Goal: Task Accomplishment & Management: Complete application form

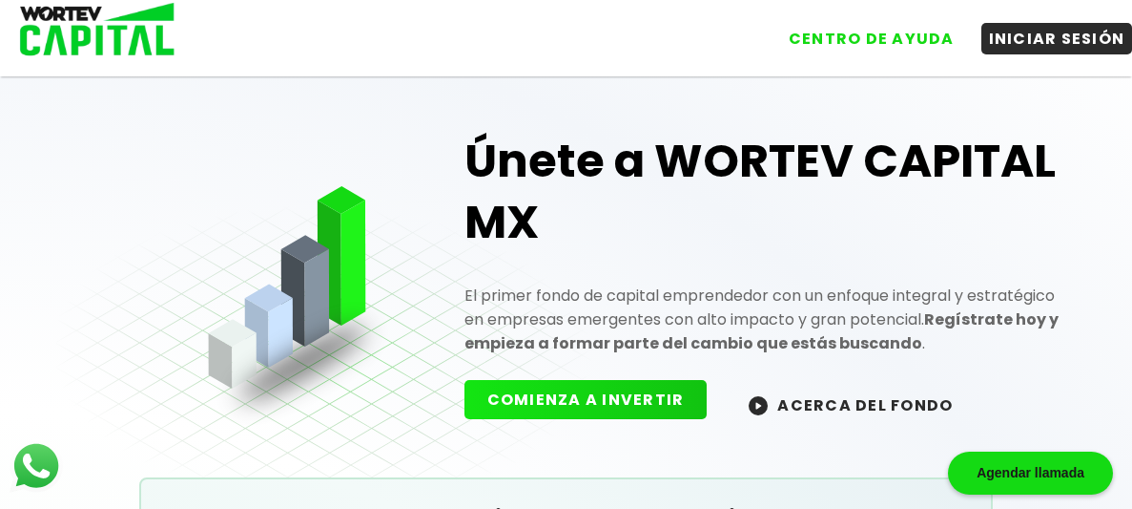
click at [597, 389] on button "COMIENZA A INVERTIR" at bounding box center [586, 399] width 243 height 39
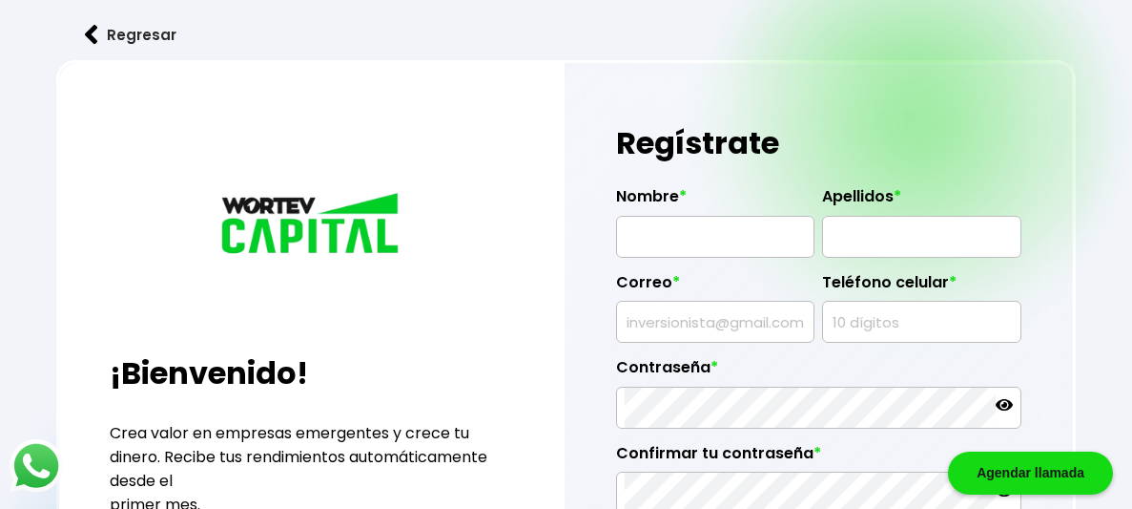
click at [709, 244] on input "text" at bounding box center [715, 237] width 181 height 40
type input "BIANCA"
click at [845, 236] on input "text" at bounding box center [921, 237] width 181 height 40
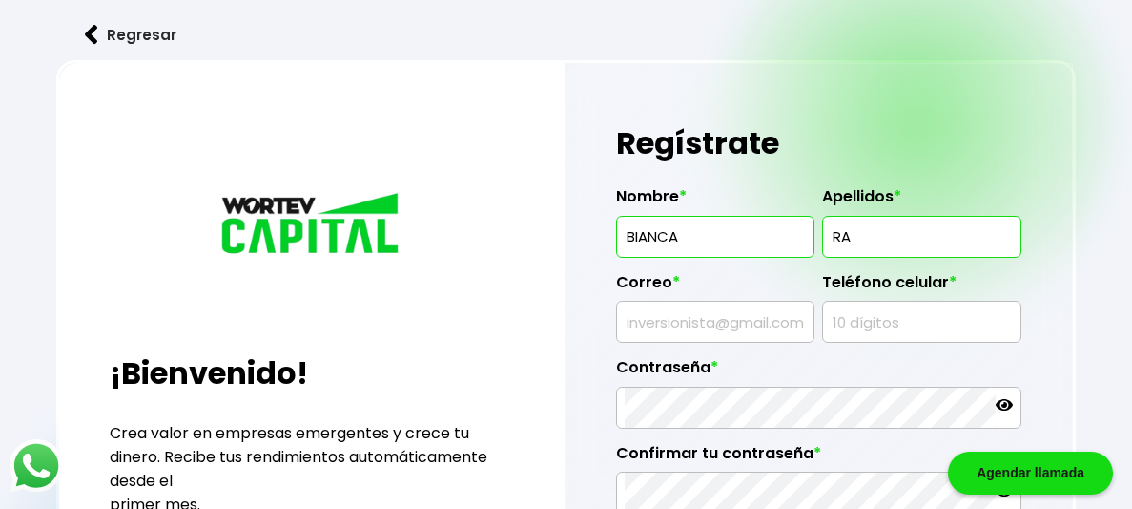
type input "R"
click at [783, 234] on input "BIANCA" at bounding box center [715, 237] width 181 height 40
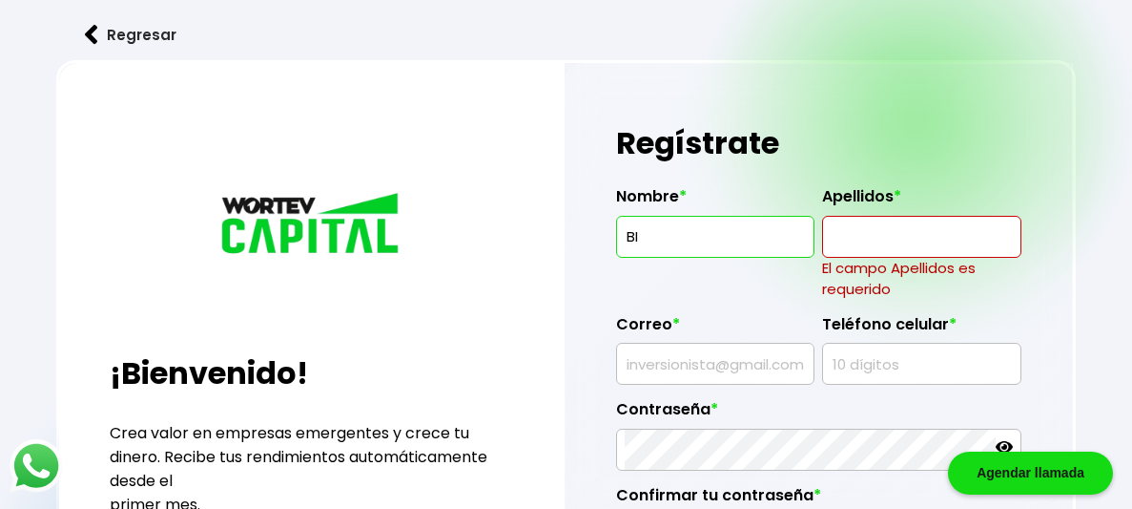
type input "B"
type input "I"
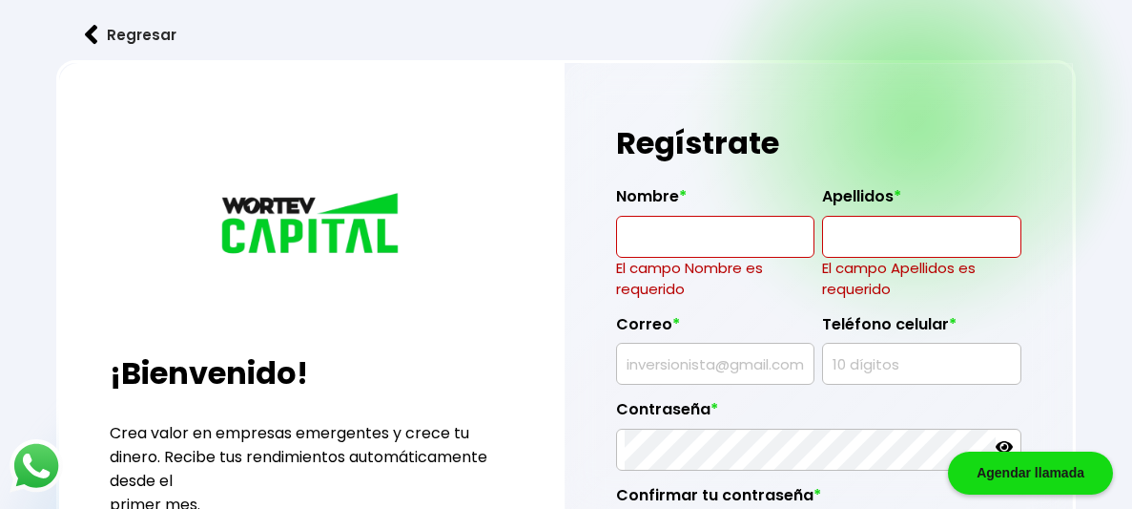
type input "B"
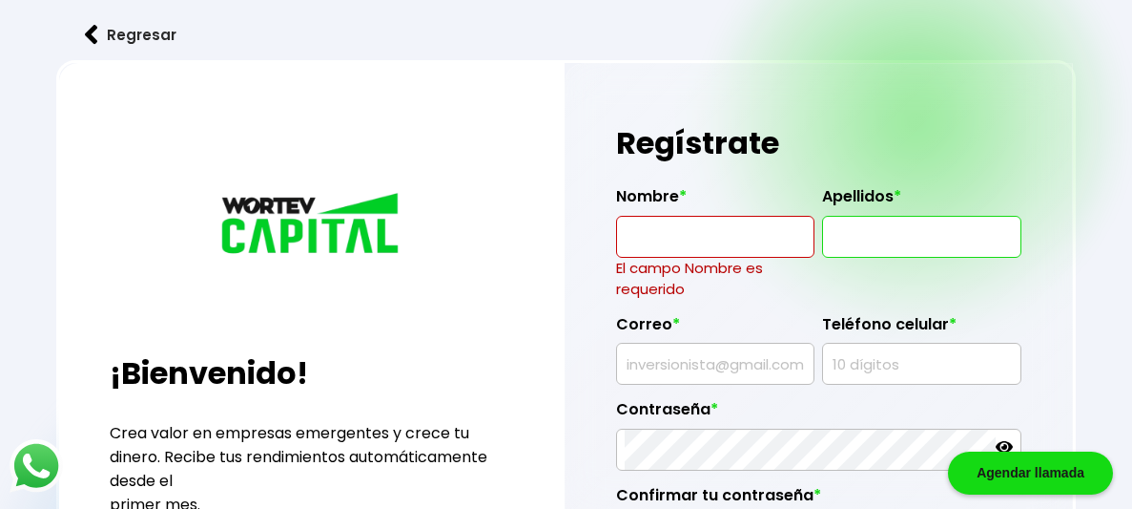
click at [696, 248] on input "text" at bounding box center [715, 237] width 181 height 40
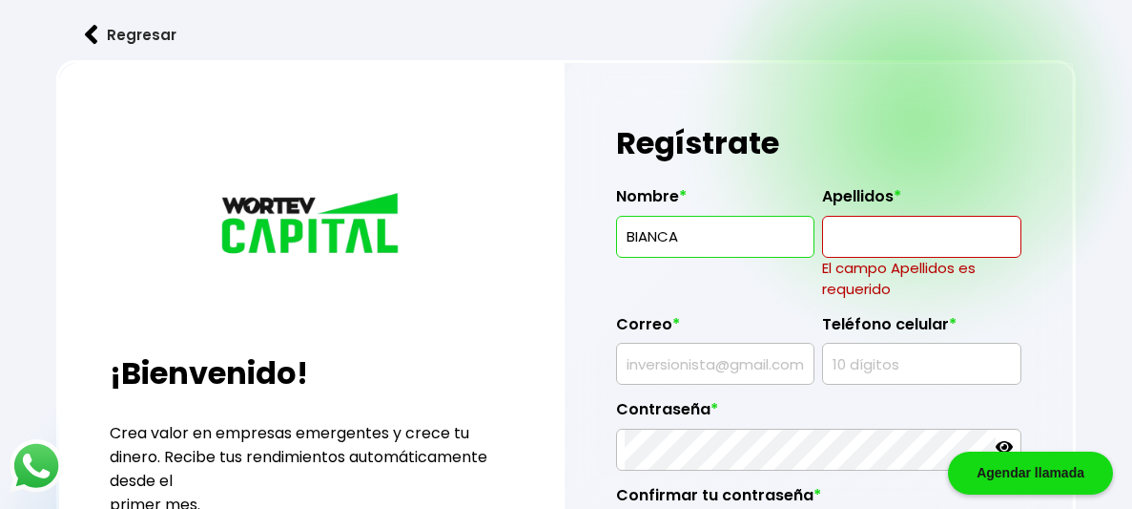
type input "BIANCA"
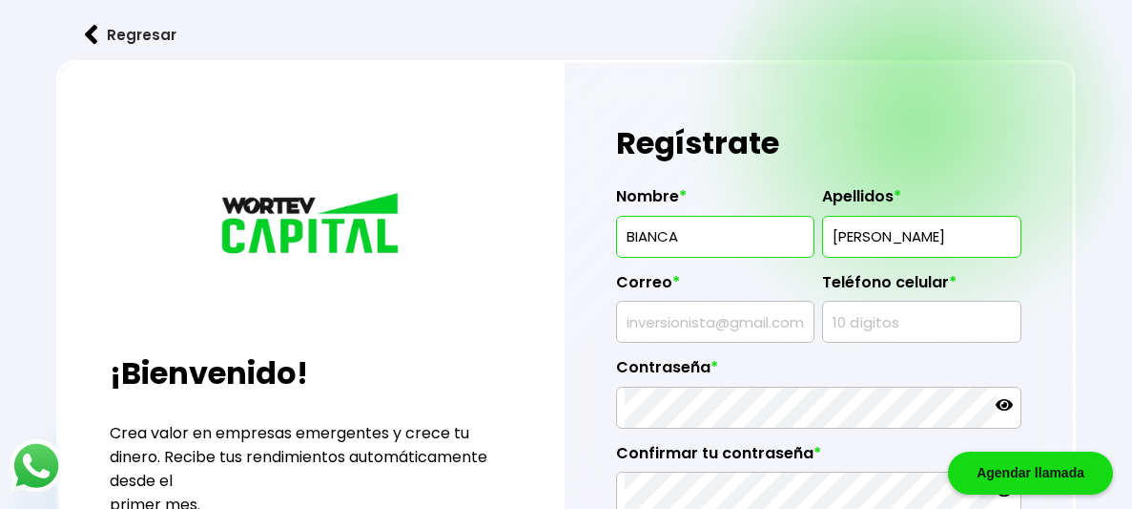
type input "RAMIREZ"
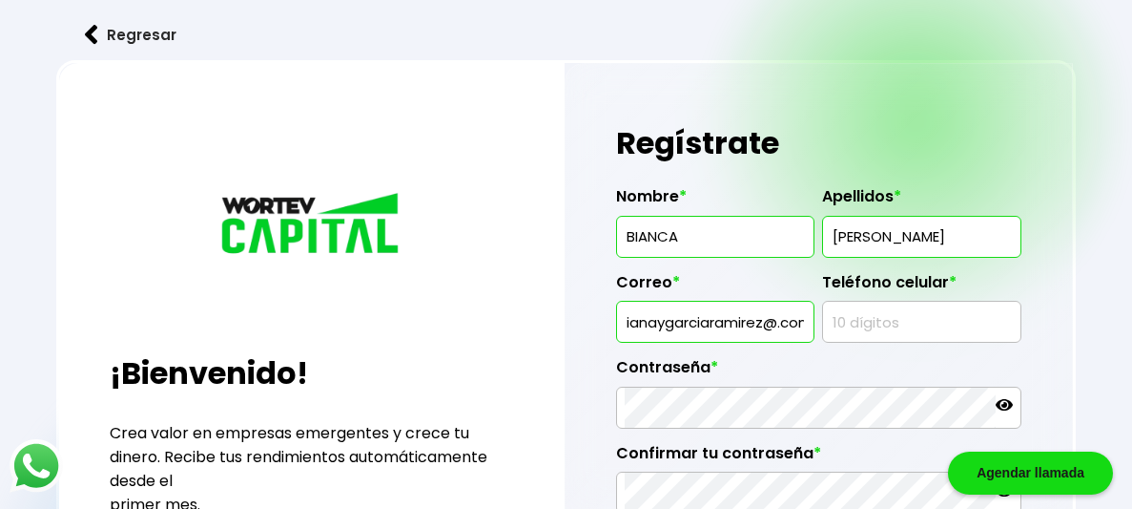
scroll to position [0, 71]
type input "biancavianaygarciaramirez@.com"
click at [932, 320] on div "Nombre * BIANCA Apellidos * RAMIREZ Correo * biancavianaygarciaramirez@.com Tel…" at bounding box center [818, 382] width 405 height 420
click at [930, 320] on div "Nombre * BIANCA Apellidos * RAMIREZ Correo * biancavianaygarciaramirez@.com Tel…" at bounding box center [818, 382] width 405 height 420
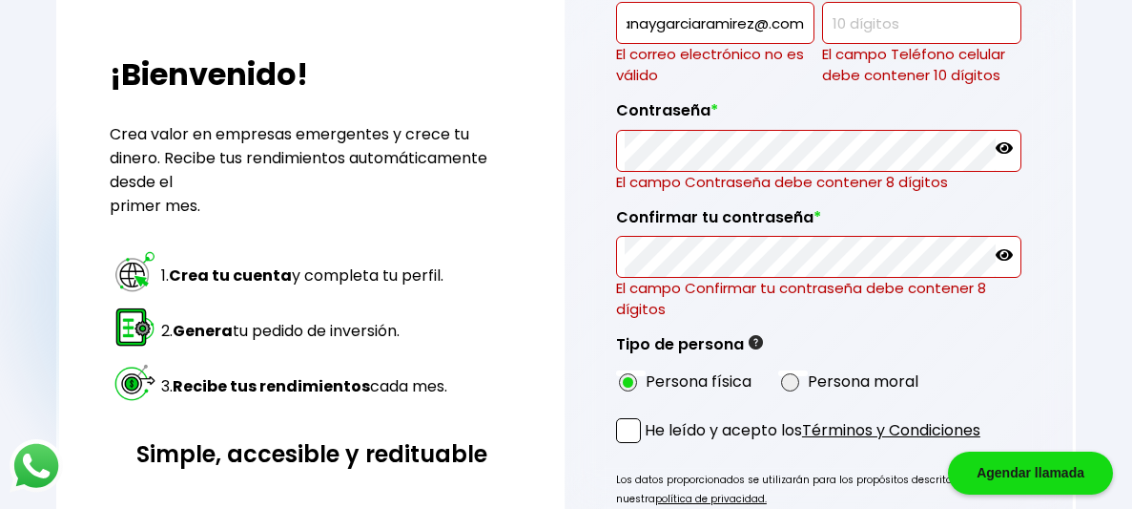
scroll to position [0, 0]
click at [933, 20] on input "text" at bounding box center [921, 23] width 181 height 40
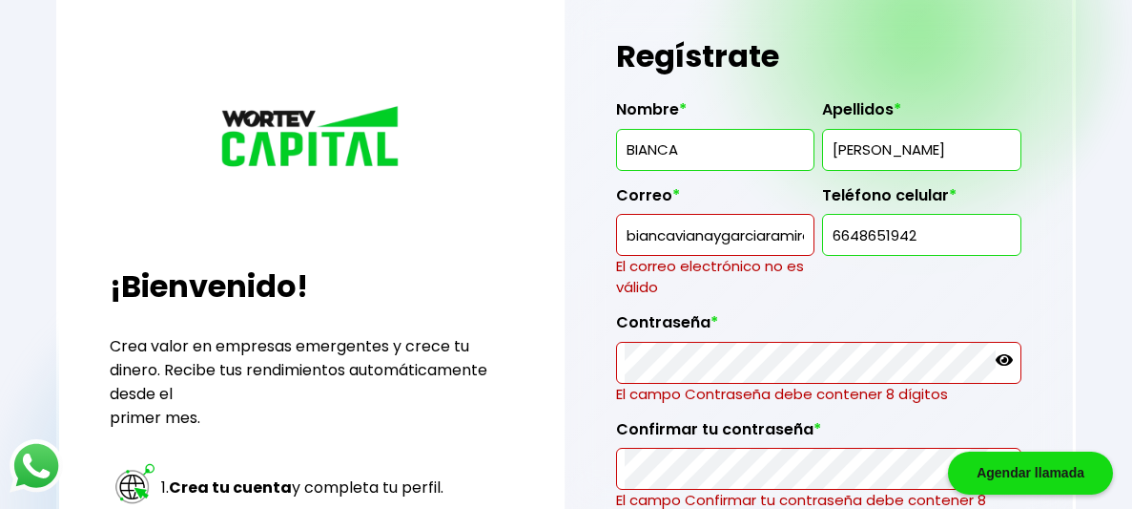
scroll to position [83, 0]
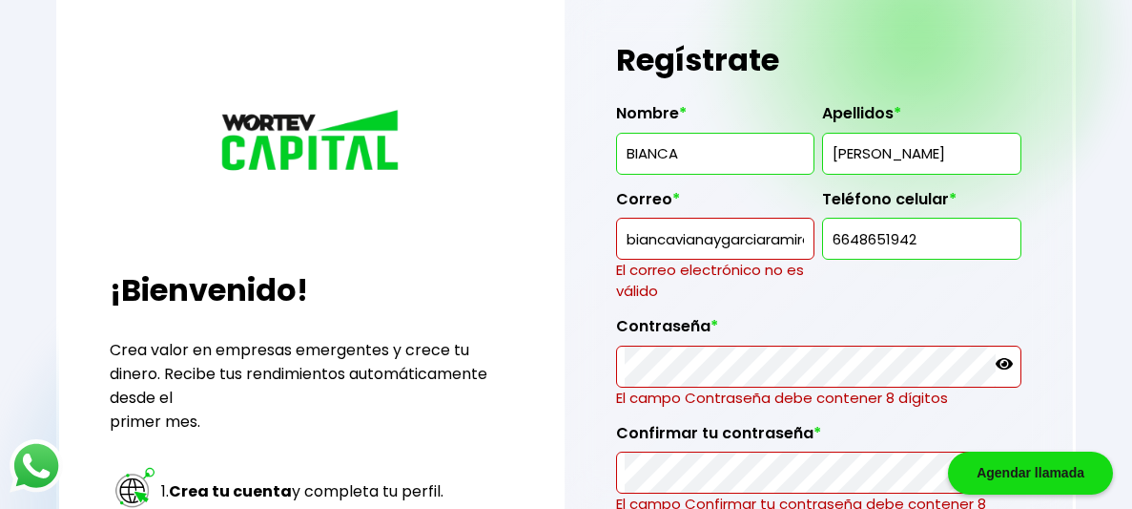
type input "6648651942"
click at [806, 233] on input "biancavianaygarciaramirez@.com" at bounding box center [715, 238] width 181 height 40
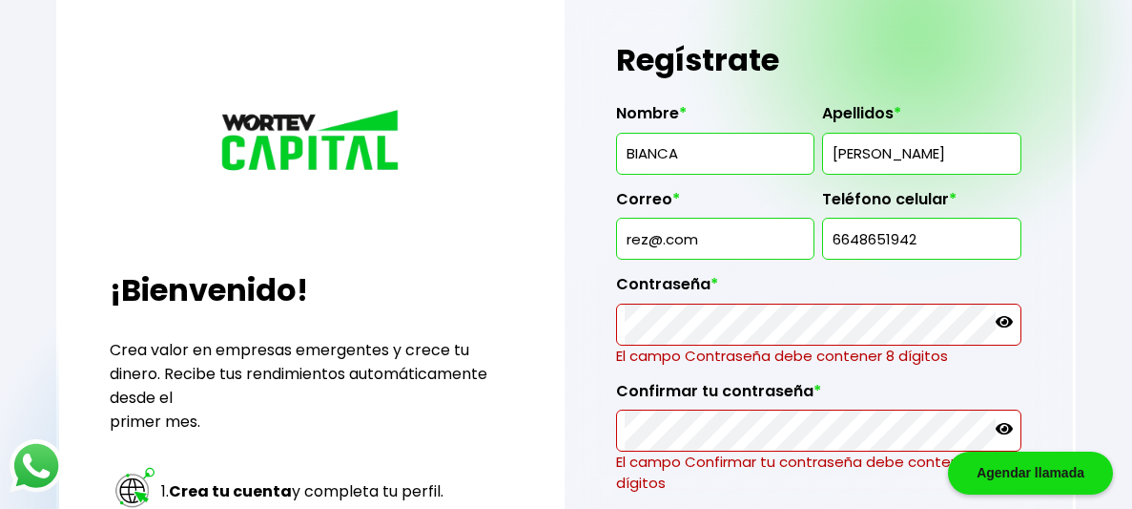
click at [739, 221] on input "rez@.com" at bounding box center [715, 238] width 181 height 40
type input "r"
click at [692, 310] on div "Contraseña * El campo Contraseña debe contener 8 dígitos" at bounding box center [818, 313] width 405 height 106
click at [691, 303] on label "Contraseña *" at bounding box center [818, 289] width 405 height 29
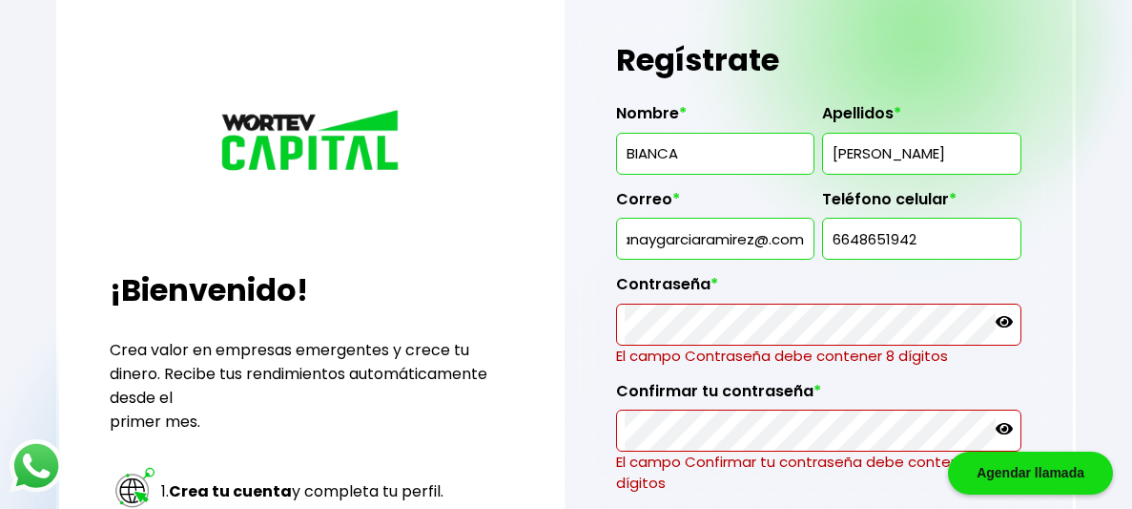
click at [691, 303] on label "Contraseña *" at bounding box center [818, 289] width 405 height 29
click at [744, 303] on label "Contraseña *" at bounding box center [818, 289] width 405 height 29
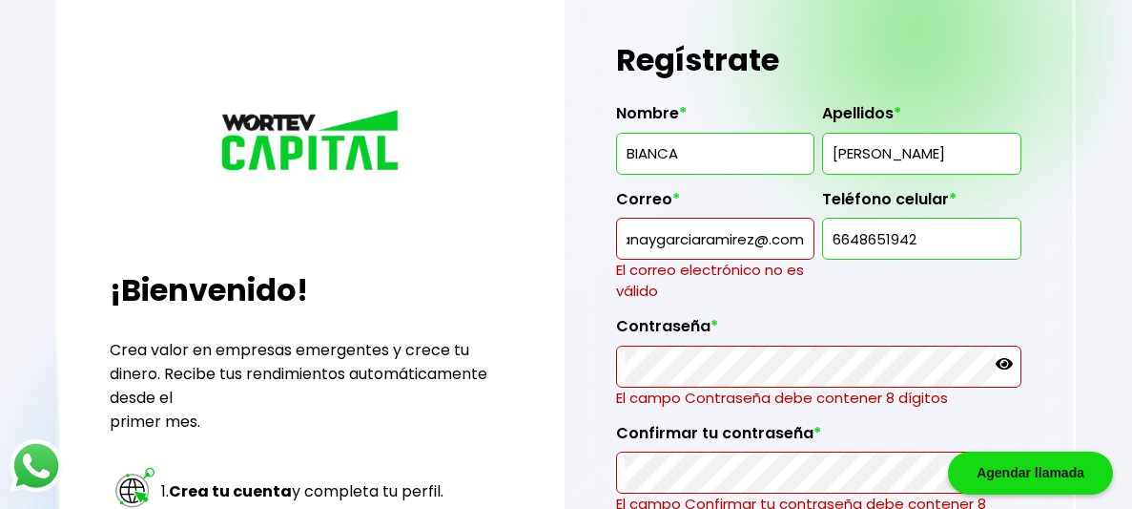
scroll to position [0, 0]
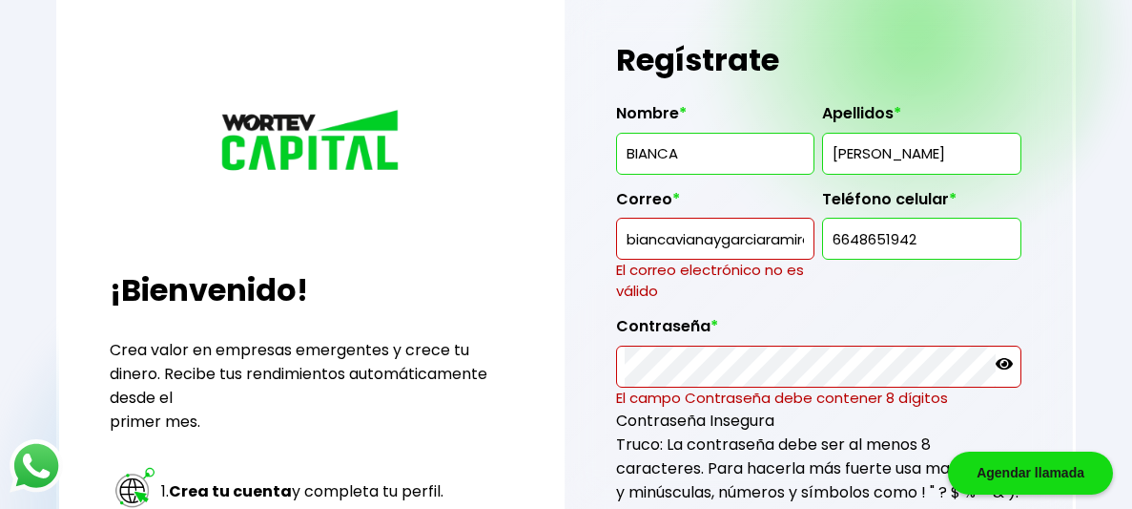
click at [996, 365] on icon at bounding box center [1004, 363] width 17 height 17
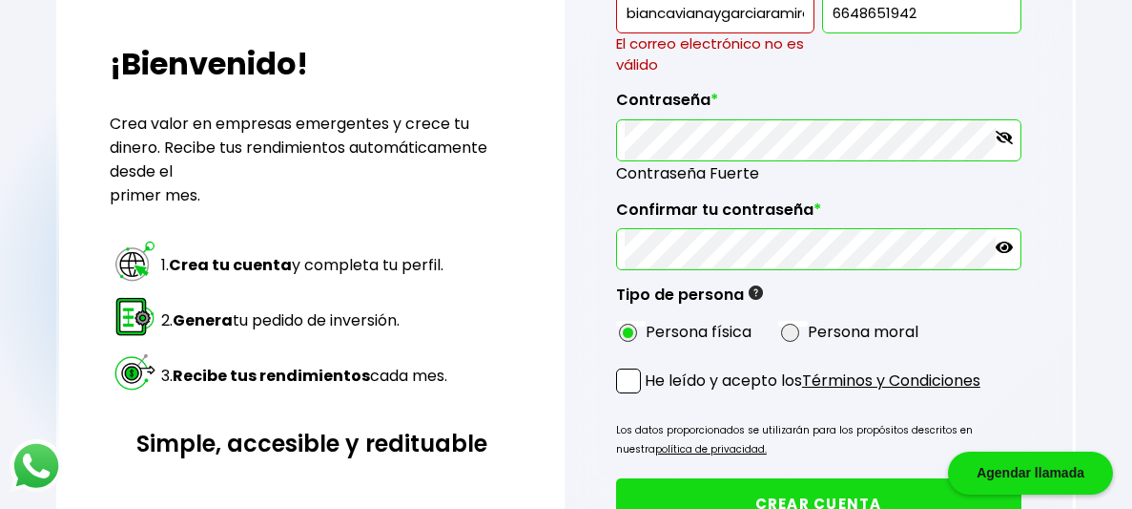
scroll to position [347, 0]
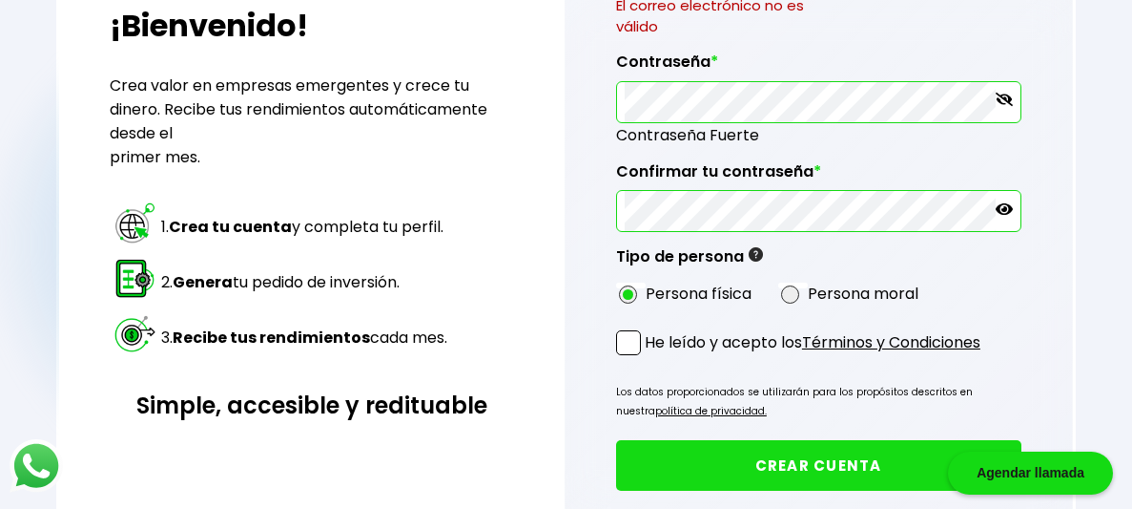
click at [641, 339] on span at bounding box center [628, 342] width 25 height 25
click at [649, 357] on input "He leído y acepto los Términos y Condiciones" at bounding box center [649, 357] width 0 height 0
click at [763, 472] on button "CREAR CUENTA" at bounding box center [818, 465] width 405 height 51
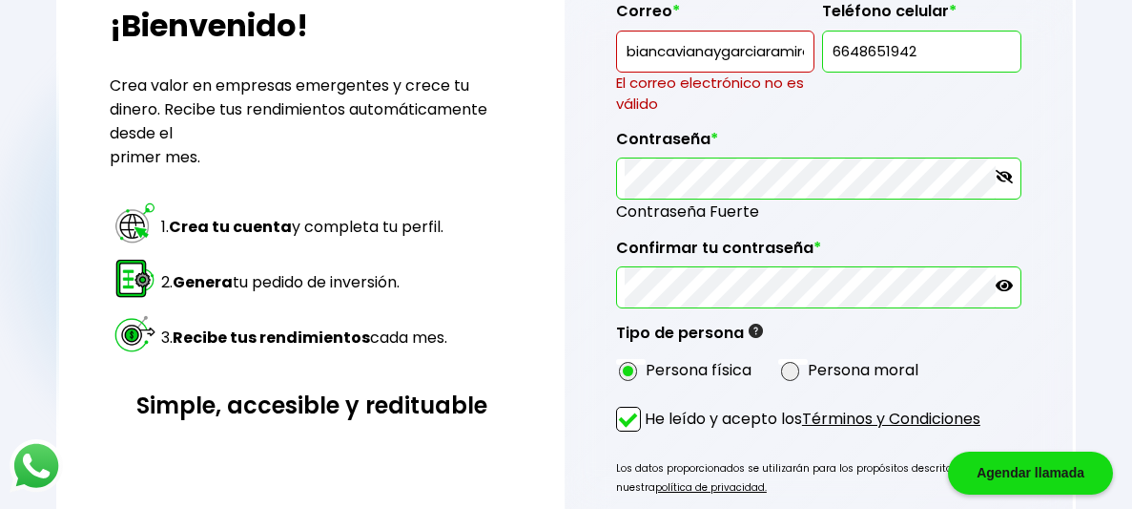
click at [802, 45] on input "biancavianaygarciaramirez@.com" at bounding box center [715, 51] width 181 height 40
click at [801, 53] on input "biancavianaygarciaramirez@.com" at bounding box center [715, 51] width 181 height 40
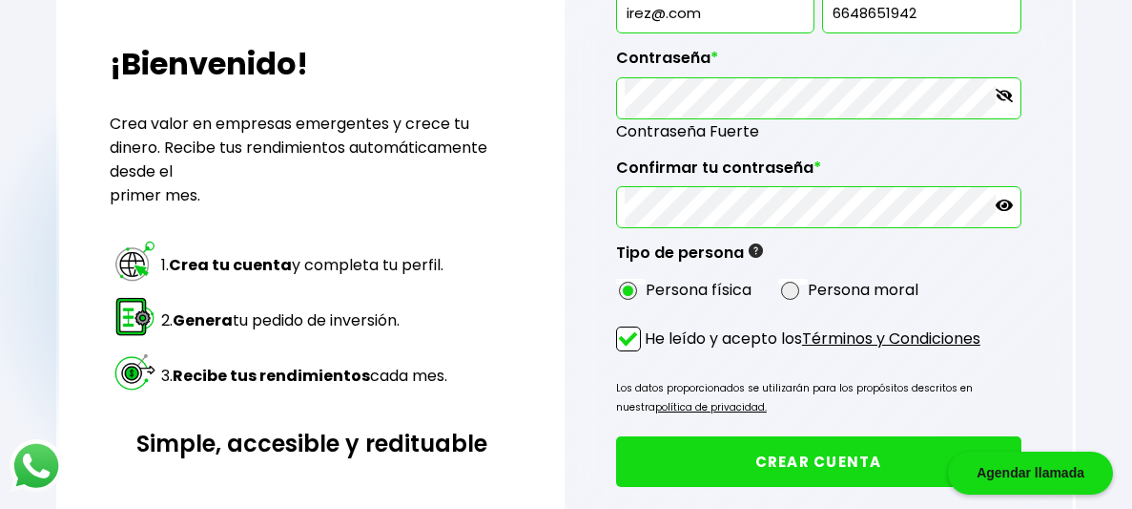
click at [787, 5] on input "irez@.com" at bounding box center [715, 12] width 181 height 40
type input "i"
type input "biancavianeygarciaramirez@gemail.com"
click at [715, 459] on button "CREAR CUENTA" at bounding box center [818, 461] width 405 height 51
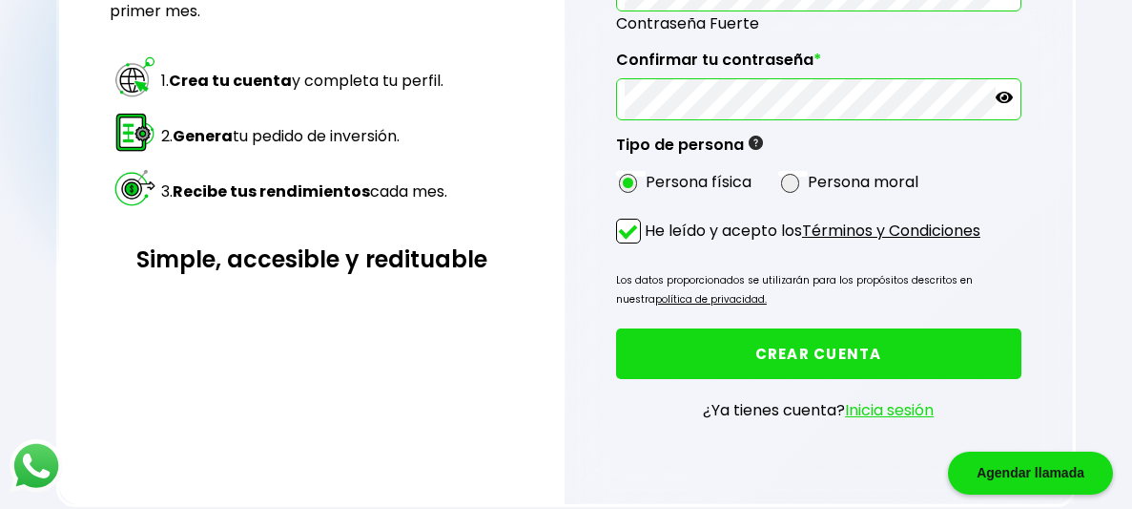
scroll to position [512, 0]
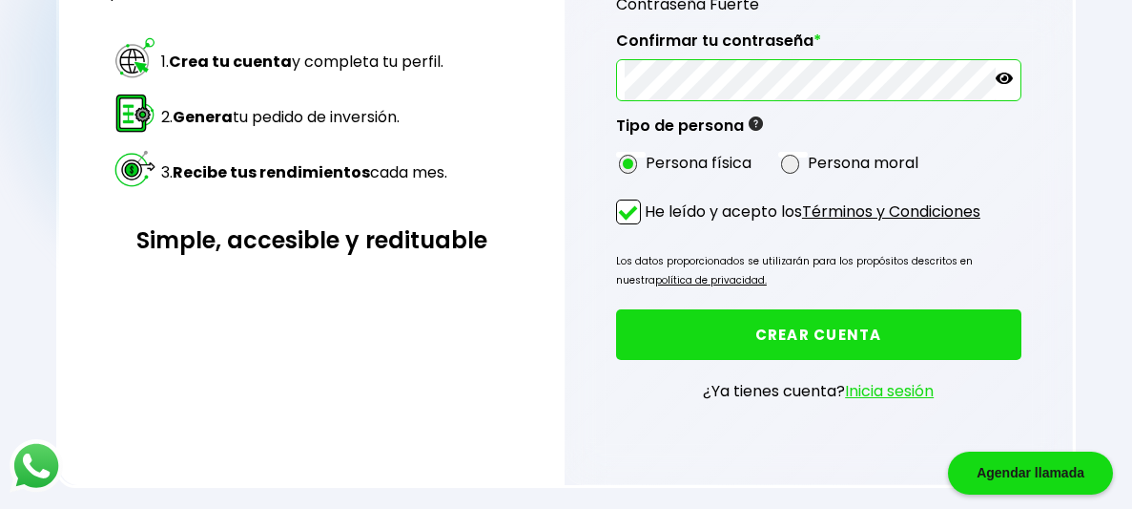
click at [909, 331] on button "CREAR CUENTA" at bounding box center [818, 334] width 405 height 51
click at [24, 473] on img at bounding box center [36, 465] width 61 height 61
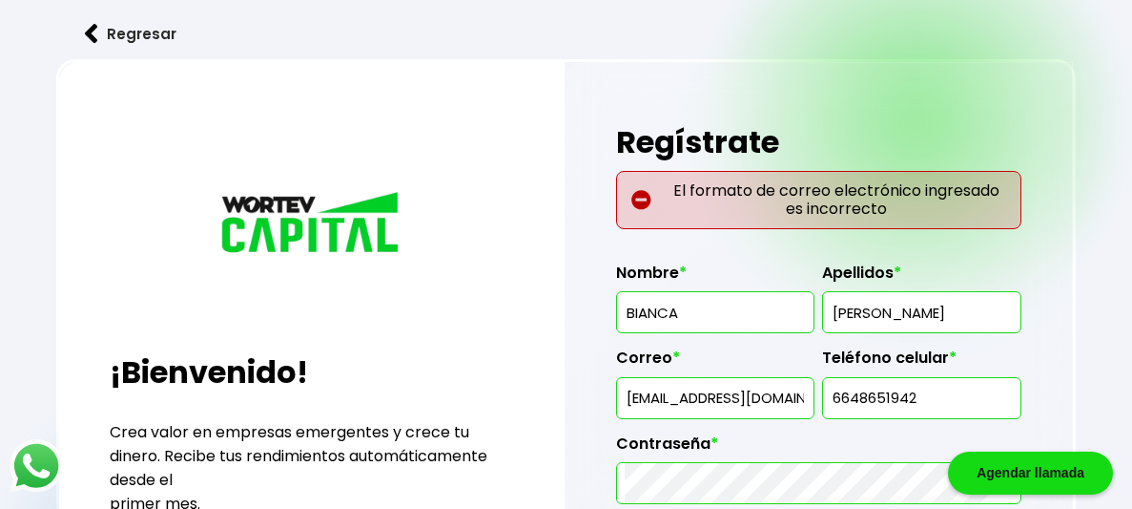
scroll to position [0, 0]
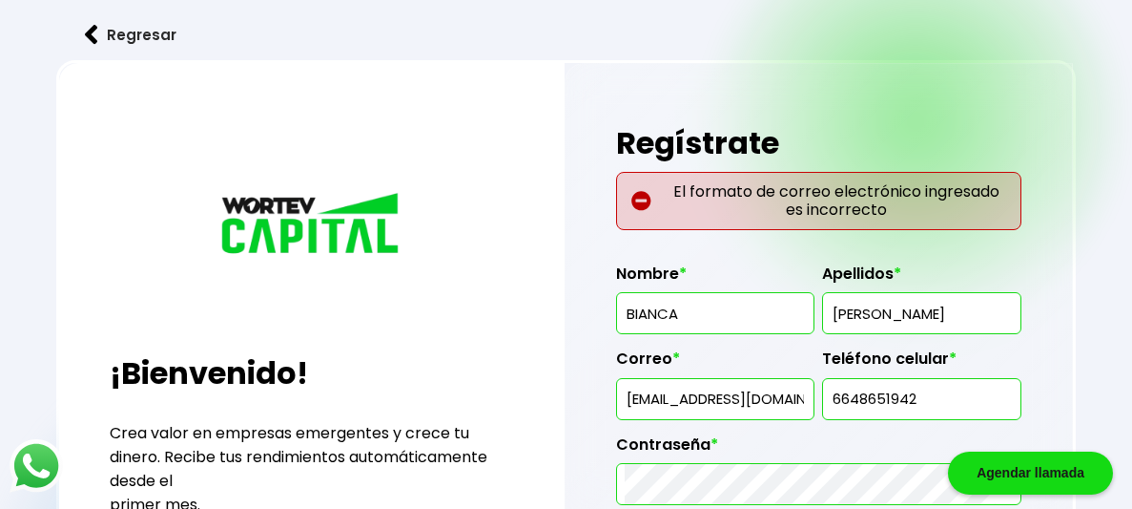
click at [82, 37] on button "Regresar" at bounding box center [130, 35] width 149 height 51
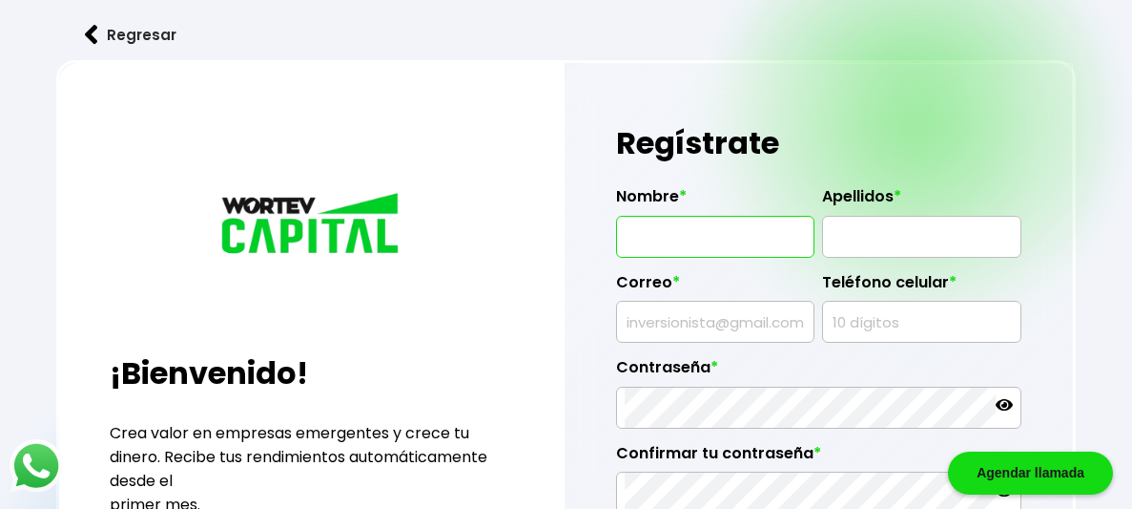
click at [683, 223] on input "text" at bounding box center [715, 237] width 181 height 40
type input "BIANCA"
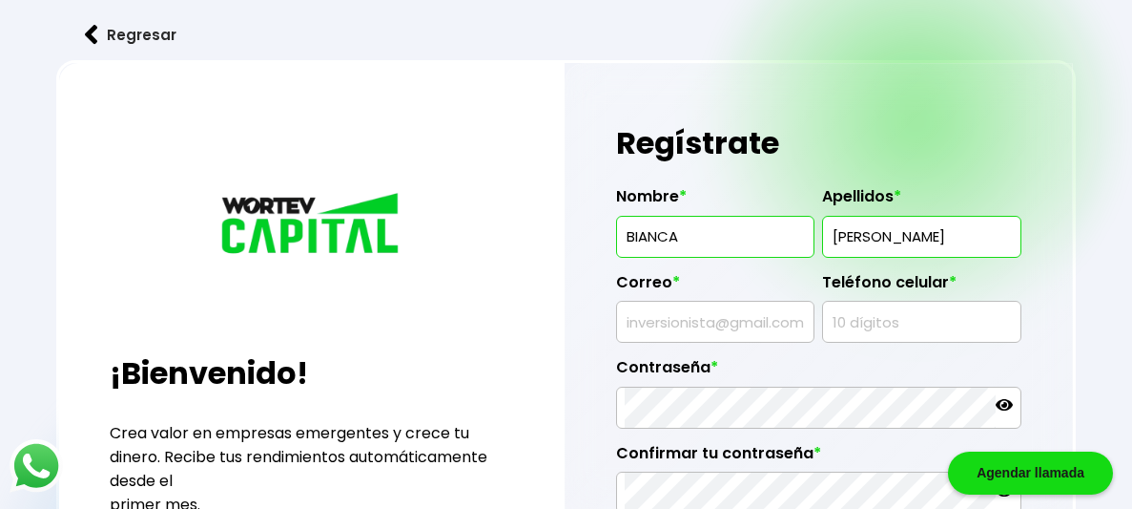
type input "[PERSON_NAME]"
type input "b"
